Goal: Task Accomplishment & Management: Use online tool/utility

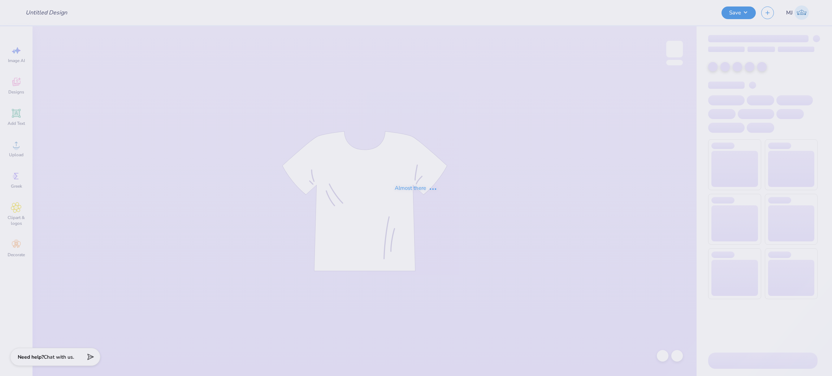
type input "CHIO Social"
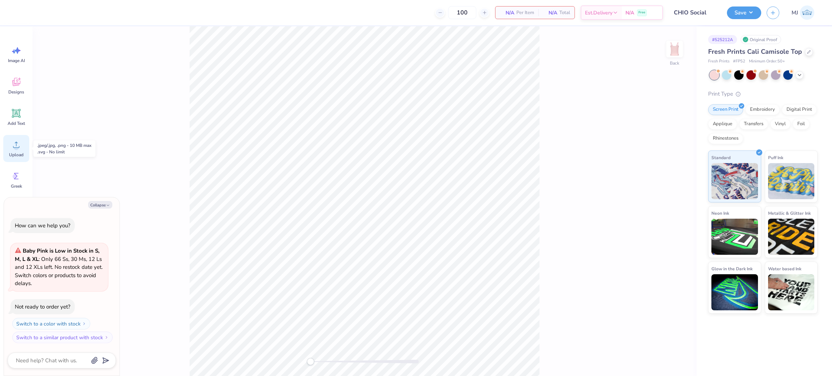
click at [13, 148] on icon at bounding box center [16, 144] width 11 height 11
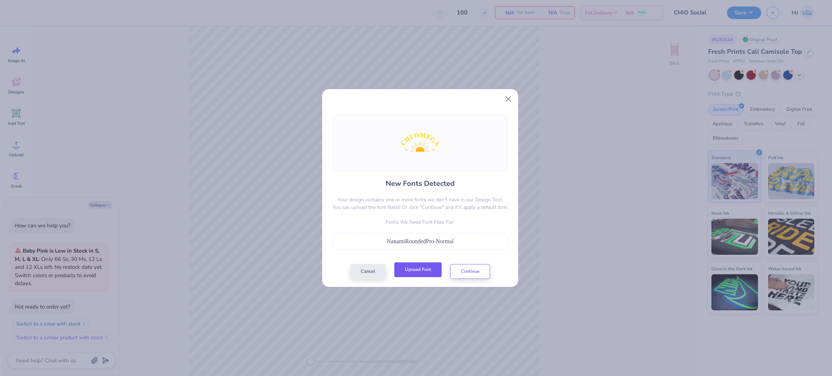
click at [426, 273] on button "Upload Font" at bounding box center [418, 270] width 47 height 15
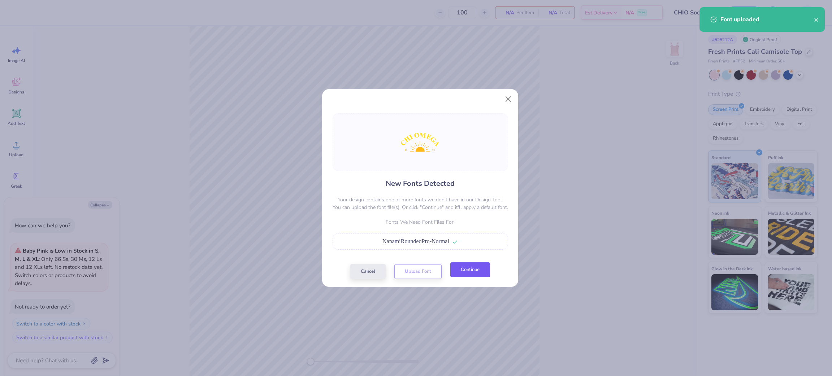
click at [465, 271] on button "Continue" at bounding box center [471, 270] width 40 height 15
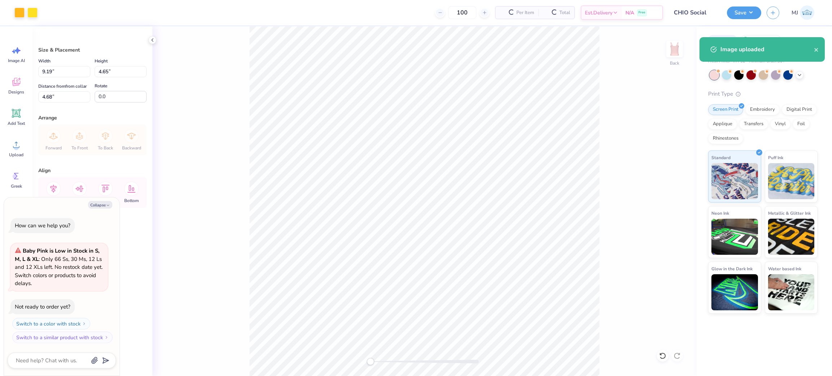
type textarea "x"
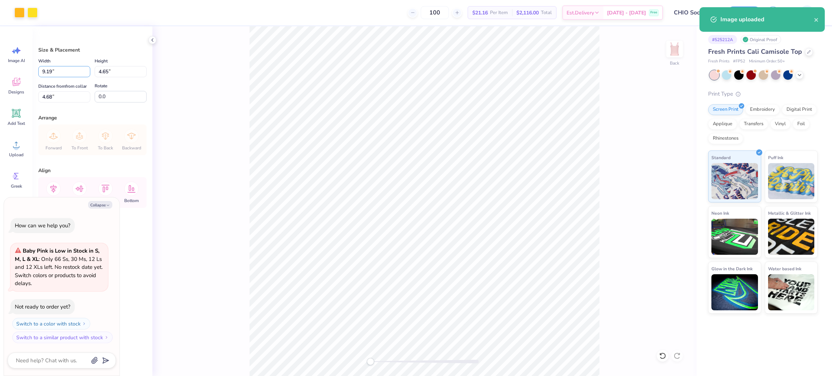
drag, startPoint x: 69, startPoint y: 73, endPoint x: 28, endPoint y: 69, distance: 41.0
click at [28, 69] on div "Art colors 100 $21.16 Per Item $2,116.00 Total Est. Delivery Oct 8 - 11 Free De…" at bounding box center [416, 188] width 832 height 376
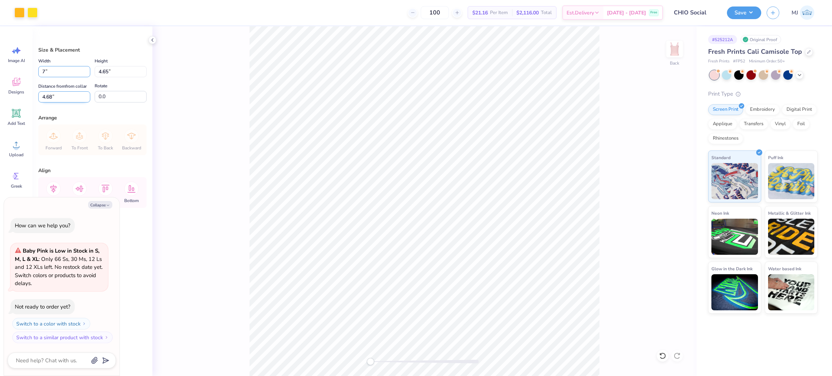
type input "7"
type textarea "x"
type input "7.00"
type input "3.54"
drag, startPoint x: 75, startPoint y: 102, endPoint x: 16, endPoint y: 96, distance: 59.5
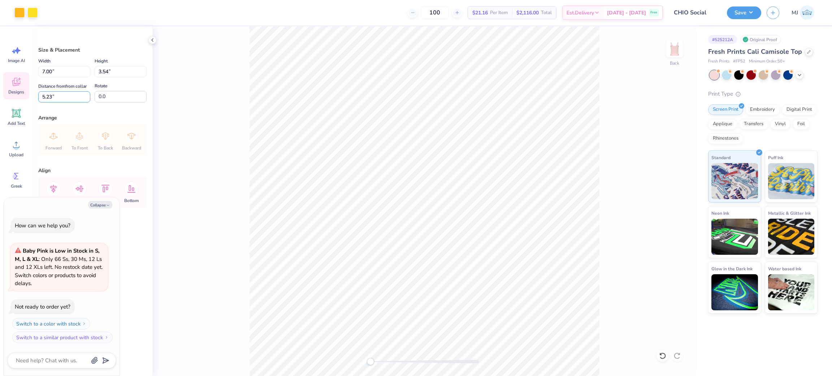
click at [16, 96] on div "Art colors 100 $21.16 Per Item $2,116.00 Total Est. Delivery Oct 8 - 11 Free De…" at bounding box center [416, 188] width 832 height 376
type input "2"
click at [667, 354] on div at bounding box center [663, 356] width 12 height 12
click at [663, 355] on icon at bounding box center [662, 356] width 7 height 7
type textarea "x"
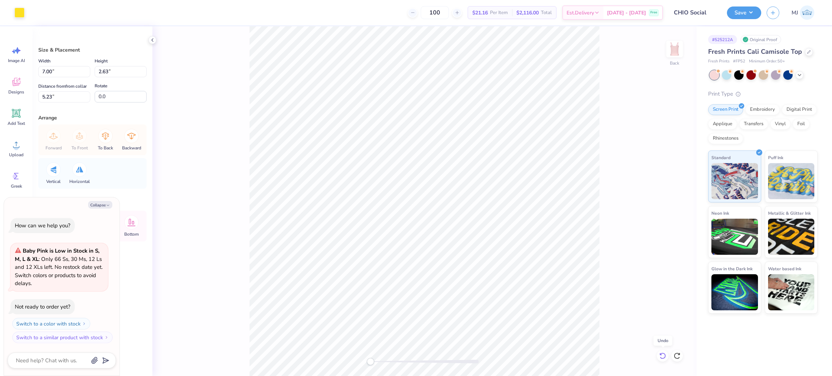
type input "9.19"
type input "4.65"
type input "4.68"
click at [464, 301] on li "Group" at bounding box center [450, 296] width 57 height 14
type textarea "x"
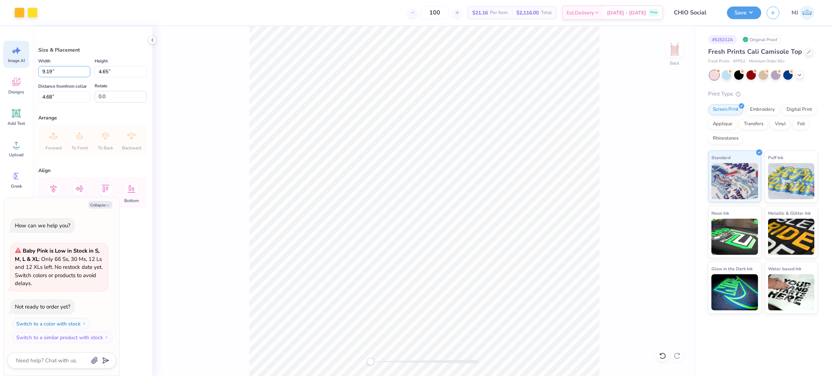
drag, startPoint x: 64, startPoint y: 69, endPoint x: 20, endPoint y: 64, distance: 44.0
click at [20, 64] on div "Art colors 100 $21.16 Per Item $2,116.00 Total Est. Delivery Oct 8 - 11 Free De…" at bounding box center [416, 188] width 832 height 376
type input "7"
type textarea "x"
type input "7.00"
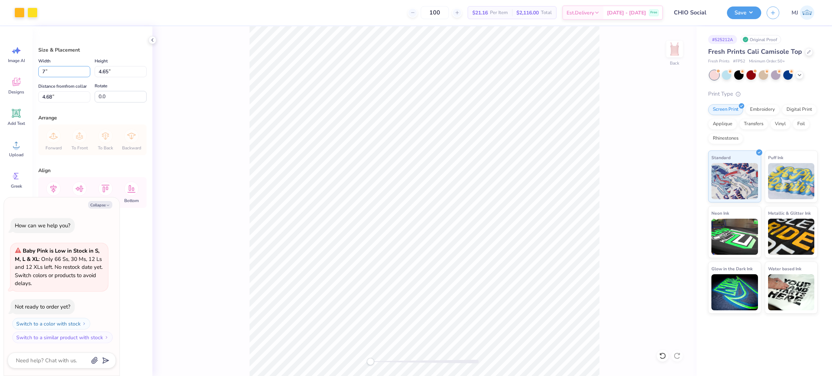
type input "3.54"
drag, startPoint x: 57, startPoint y: 99, endPoint x: 34, endPoint y: 95, distance: 23.3
click at [34, 95] on div "Size & Placement Width 7.00 7.00 " Height 3.54 3.54 " Distance from from collar…" at bounding box center [93, 201] width 120 height 350
type input "2"
click at [754, 14] on button "Save" at bounding box center [744, 11] width 34 height 13
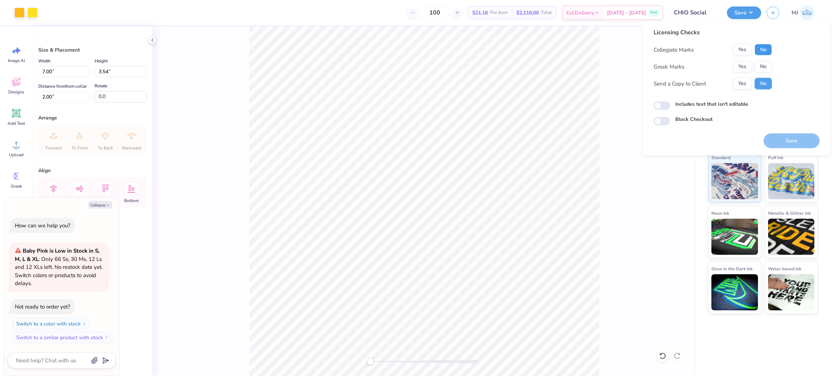
click at [759, 53] on button "No" at bounding box center [763, 50] width 17 height 12
click at [740, 66] on button "Yes" at bounding box center [742, 67] width 19 height 12
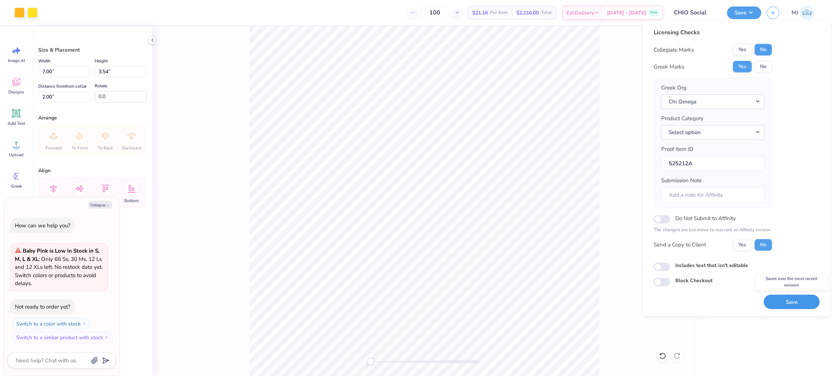
click at [795, 302] on button "Save" at bounding box center [792, 302] width 56 height 15
click at [101, 207] on button "Collapse" at bounding box center [100, 205] width 24 height 8
type textarea "x"
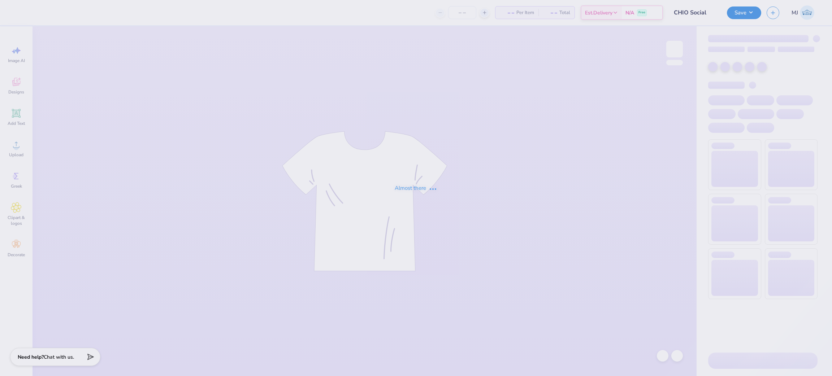
type input "100"
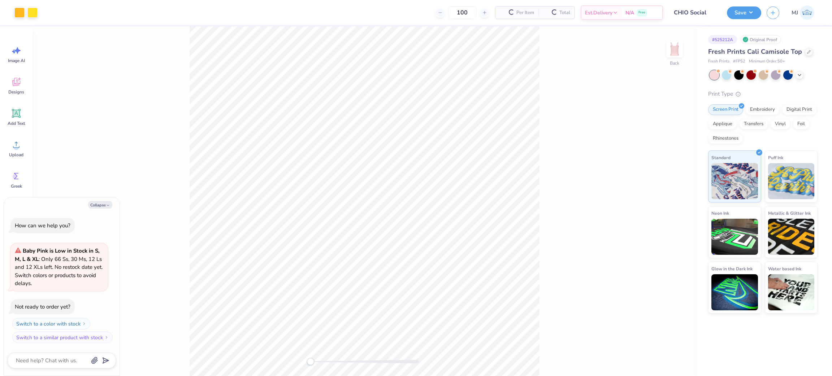
type textarea "x"
